Goal: Find specific page/section: Find specific page/section

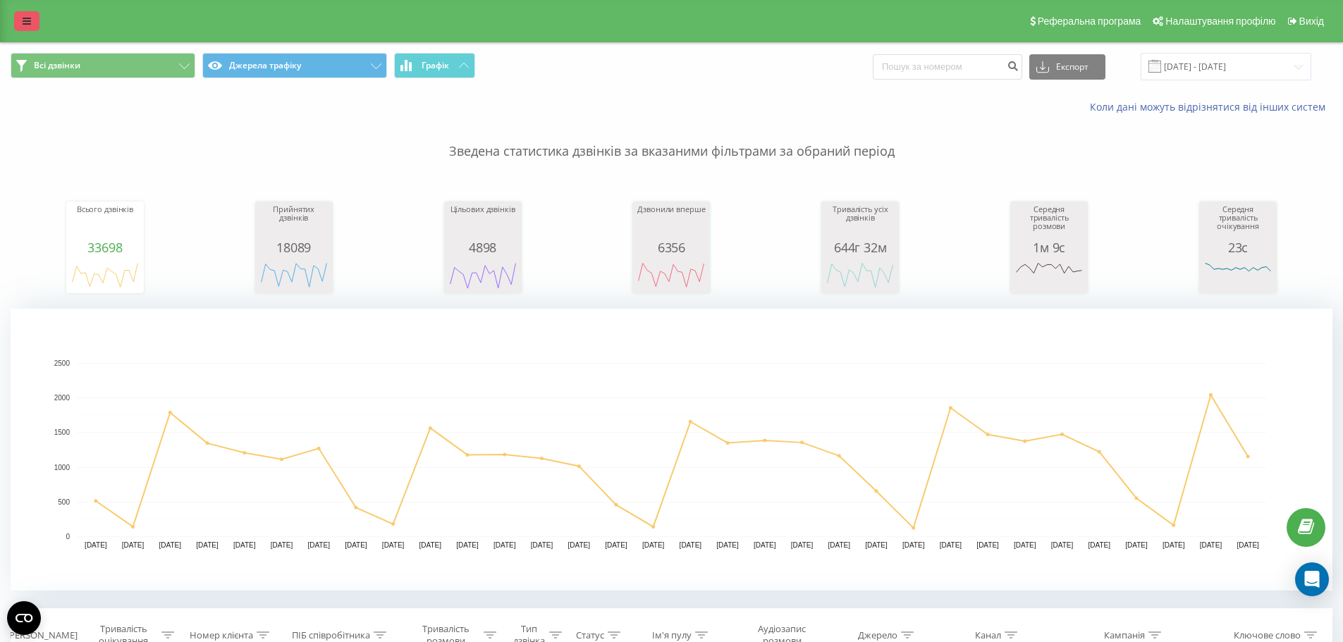
click at [25, 20] on icon at bounding box center [27, 21] width 8 height 10
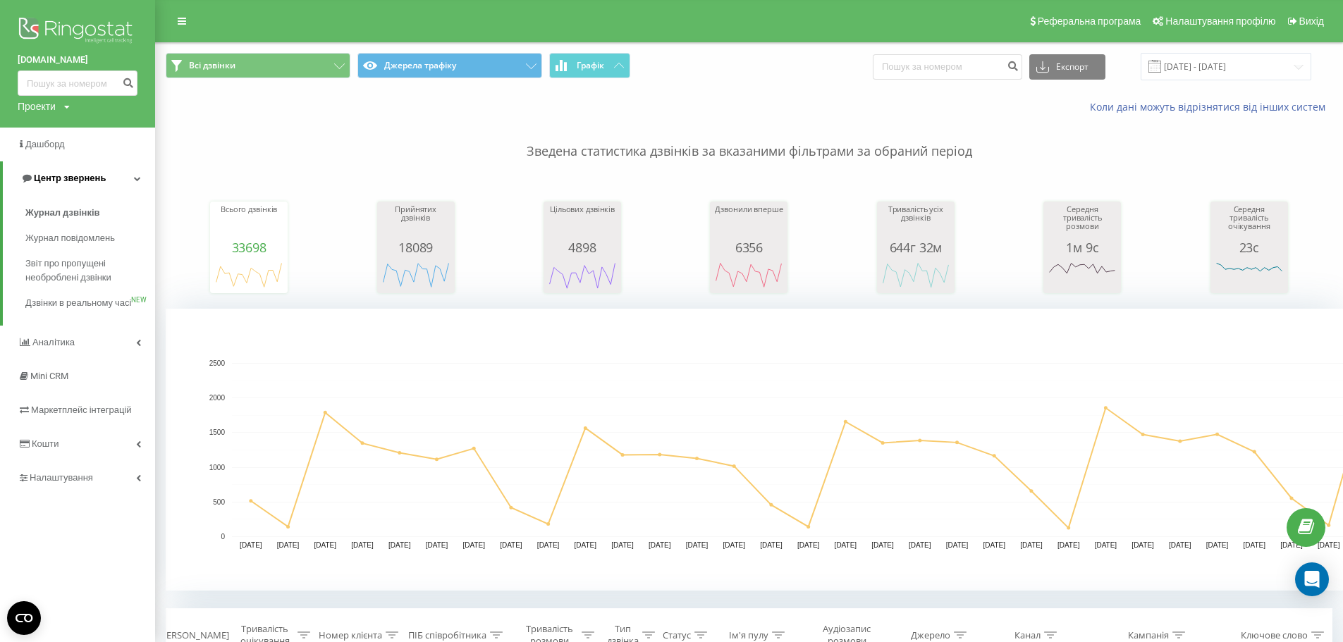
click at [72, 176] on span "Центр звернень" at bounding box center [70, 178] width 72 height 11
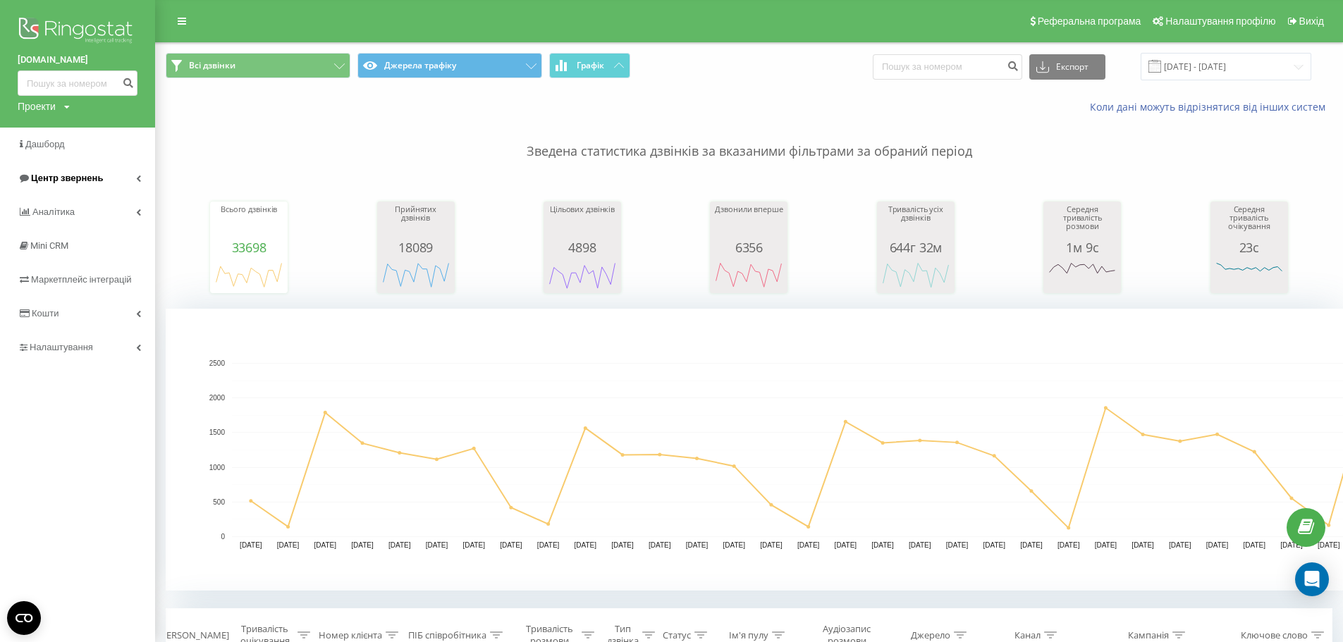
click at [134, 180] on link "Центр звернень" at bounding box center [77, 178] width 155 height 34
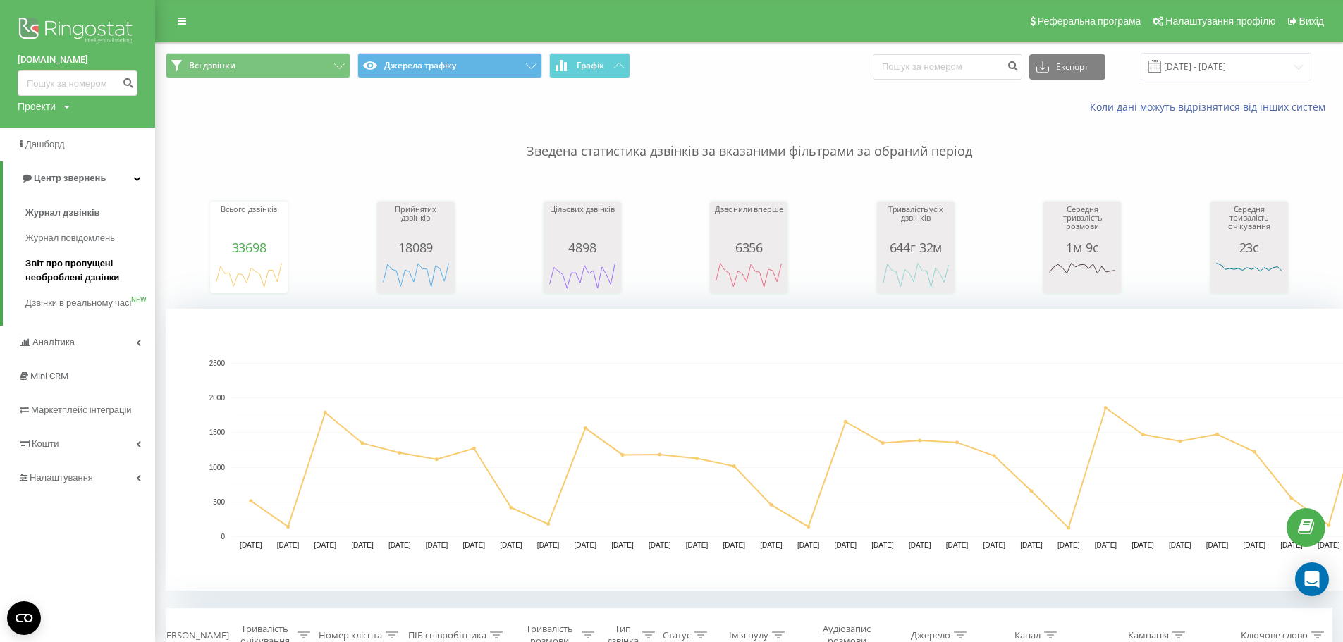
click at [105, 274] on span "Звіт про пропущені необроблені дзвінки" at bounding box center [86, 271] width 123 height 28
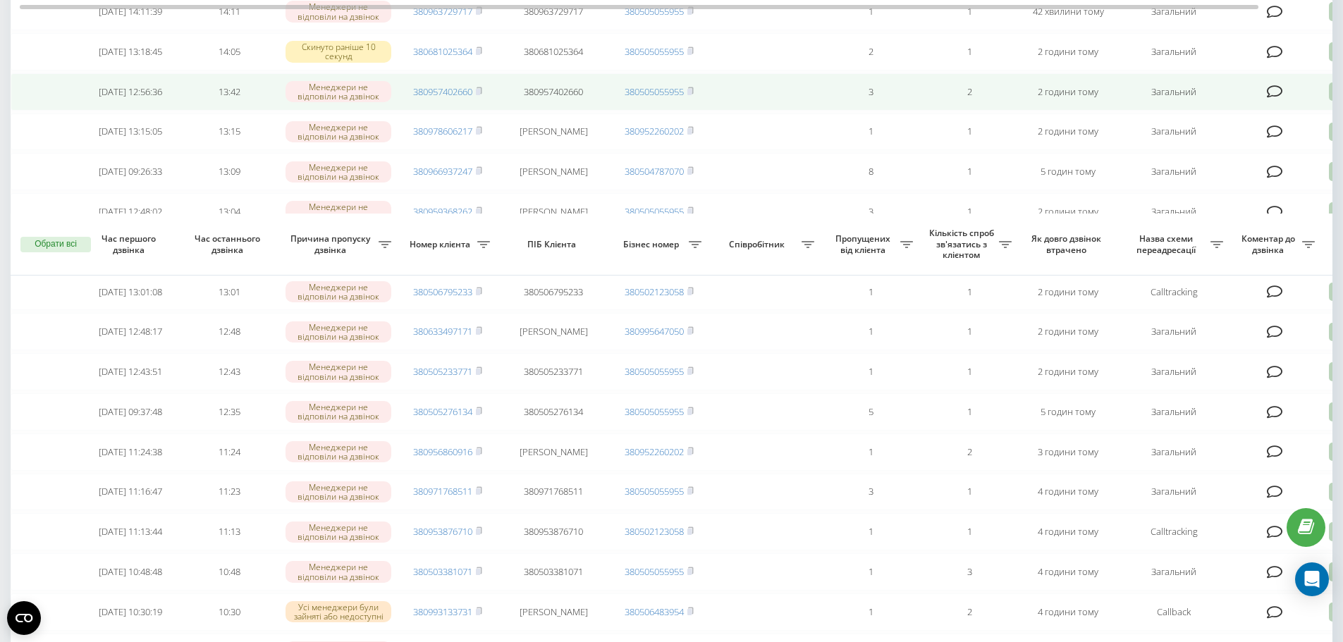
scroll to position [564, 0]
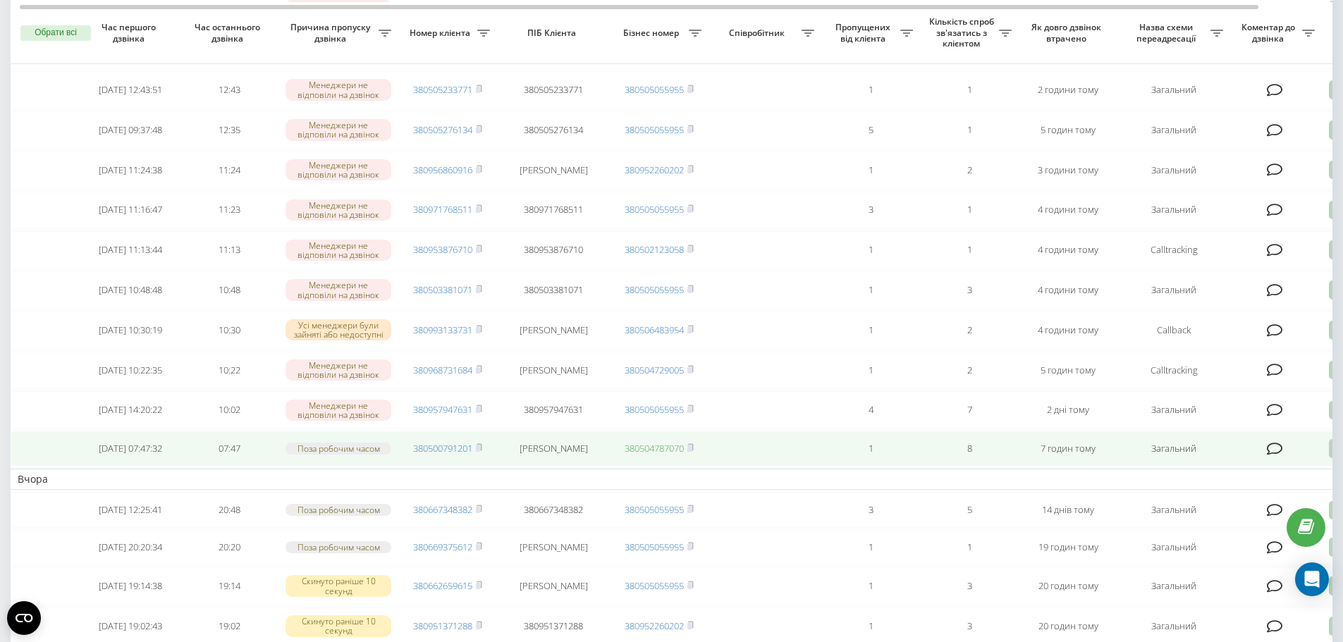
click at [681, 455] on link "380504787070" at bounding box center [654, 448] width 59 height 13
